Goal: Find specific page/section: Find specific page/section

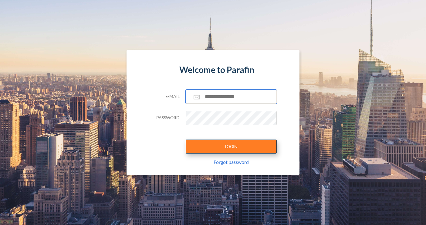
type input "**********"
click at [229, 147] on button "LOGIN" at bounding box center [231, 146] width 91 height 14
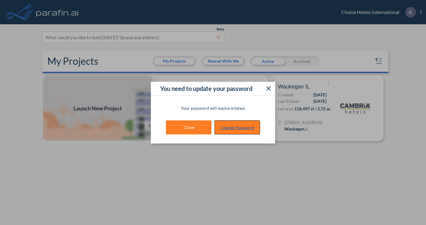
click at [239, 128] on link "Change Password" at bounding box center [238, 127] width 46 height 14
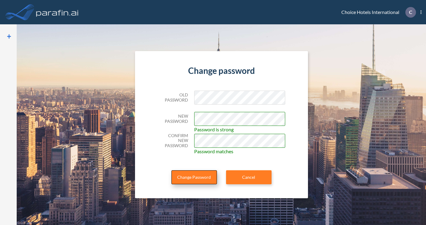
click at [203, 176] on button "Change Password" at bounding box center [194, 177] width 46 height 14
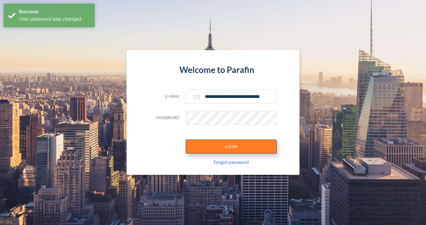
click at [243, 147] on button "LOGIN" at bounding box center [231, 146] width 91 height 14
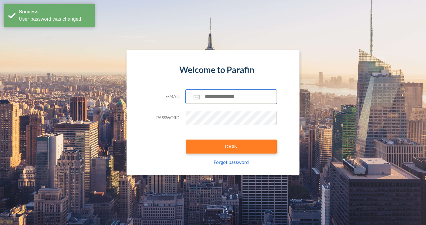
type input "**********"
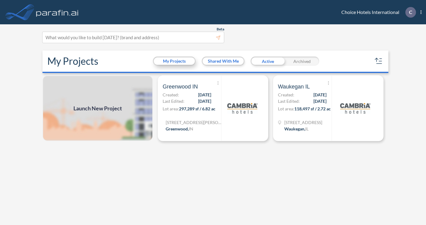
click at [180, 61] on button "My Projects" at bounding box center [174, 60] width 41 height 7
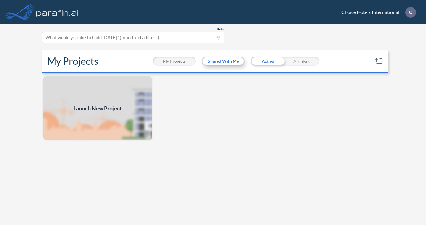
click at [214, 59] on button "Shared With Me" at bounding box center [223, 60] width 41 height 7
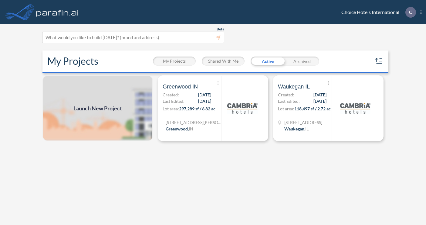
click at [263, 60] on div "Active" at bounding box center [268, 60] width 34 height 9
click at [264, 64] on div "Active" at bounding box center [268, 60] width 34 height 9
click at [293, 63] on div "Archived" at bounding box center [302, 60] width 34 height 9
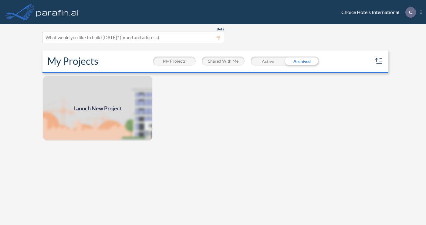
click at [273, 62] on div "Active" at bounding box center [268, 60] width 34 height 9
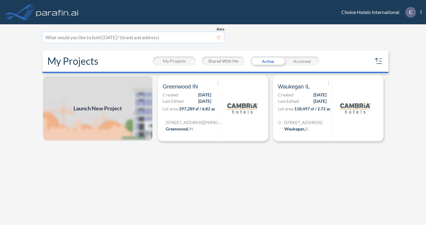
click at [133, 36] on div at bounding box center [133, 37] width 175 height 8
